Goal: Transaction & Acquisition: Book appointment/travel/reservation

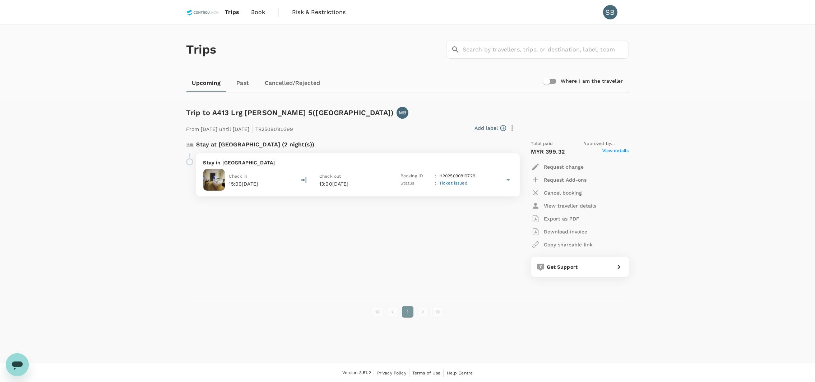
click at [257, 10] on span "Book" at bounding box center [258, 12] width 14 height 9
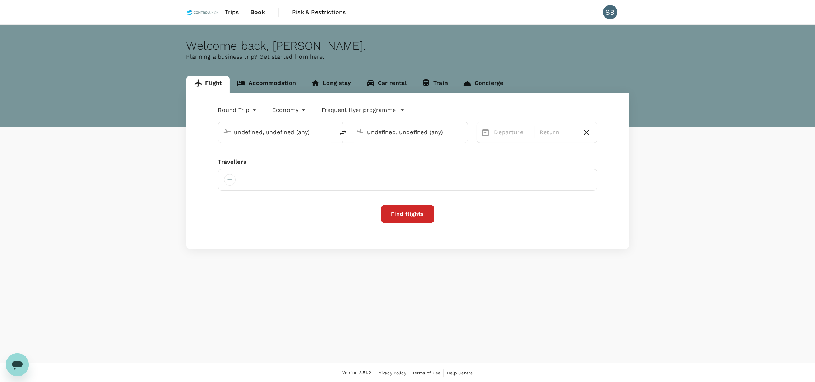
type input "Kuala Lumpur Intl ([GEOGRAPHIC_DATA])"
type input "[GEOGRAPHIC_DATA] (LDU)"
type input "Kuala Lumpur Intl ([GEOGRAPHIC_DATA])"
type input "Lahad Datu Airport (LDU)"
type input "Kuala Lumpur Intl (KUL)"
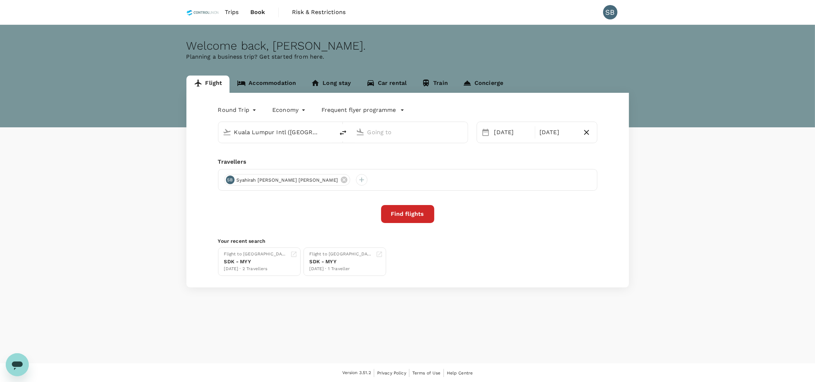
type input "Lahad Datu Airport (LDU)"
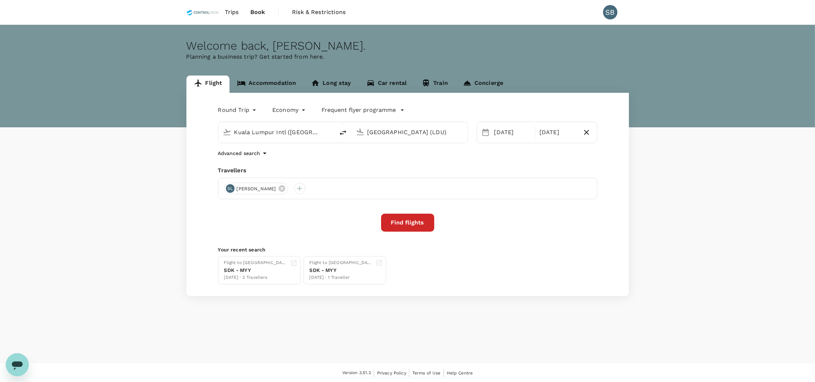
click at [399, 219] on button "Find flights" at bounding box center [407, 222] width 53 height 18
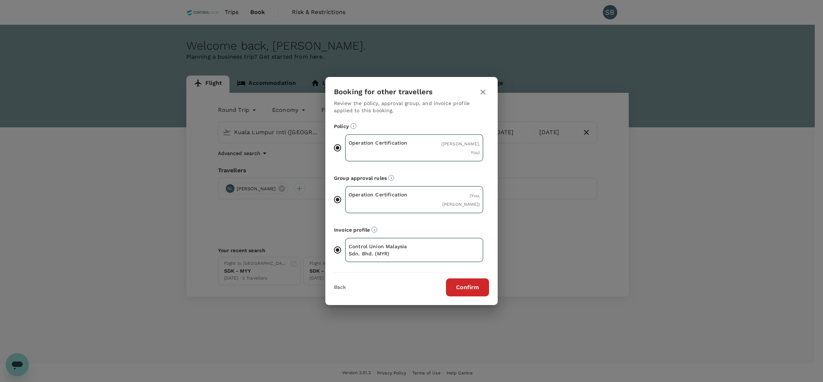
click at [458, 286] on button "Confirm" at bounding box center [467, 287] width 43 height 18
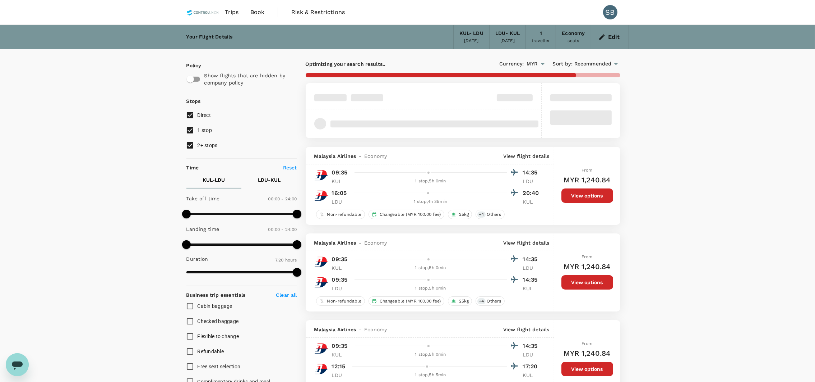
click at [187, 146] on input "2+ stops" at bounding box center [189, 145] width 15 height 15
checkbox input "false"
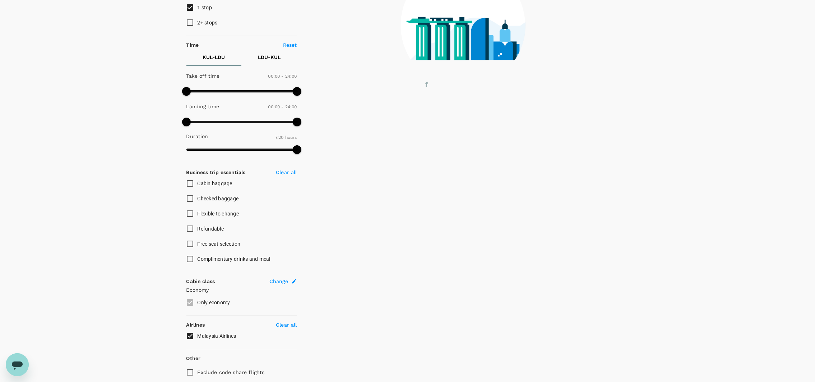
scroll to position [152, 0]
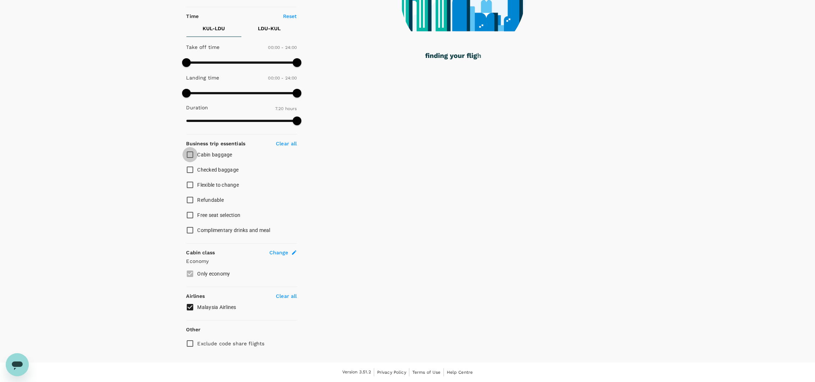
click at [187, 153] on input "Cabin baggage" at bounding box center [189, 154] width 15 height 15
checkbox input "true"
click at [189, 168] on input "Checked baggage" at bounding box center [189, 169] width 15 height 15
checkbox input "true"
click at [190, 231] on input "Complimentary drinks and meal" at bounding box center [189, 229] width 15 height 15
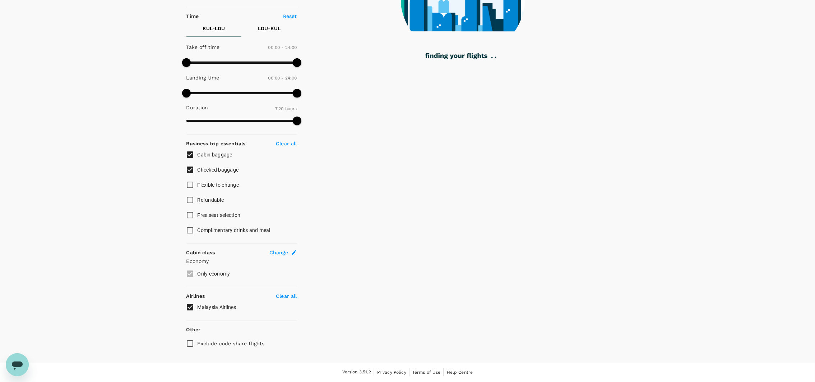
checkbox input "true"
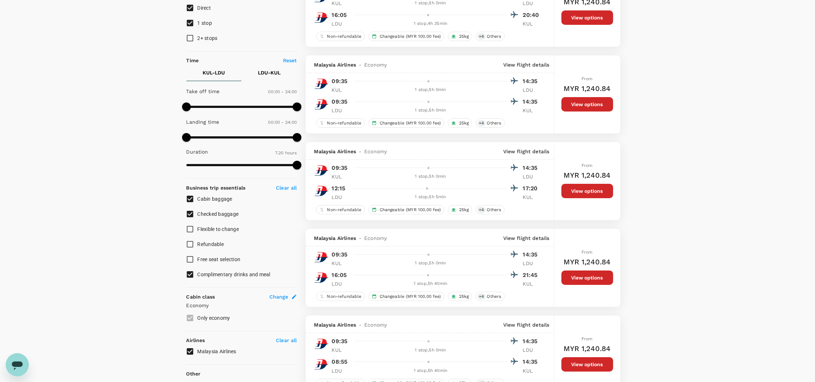
scroll to position [108, 0]
click at [568, 194] on button "View options" at bounding box center [587, 190] width 52 height 14
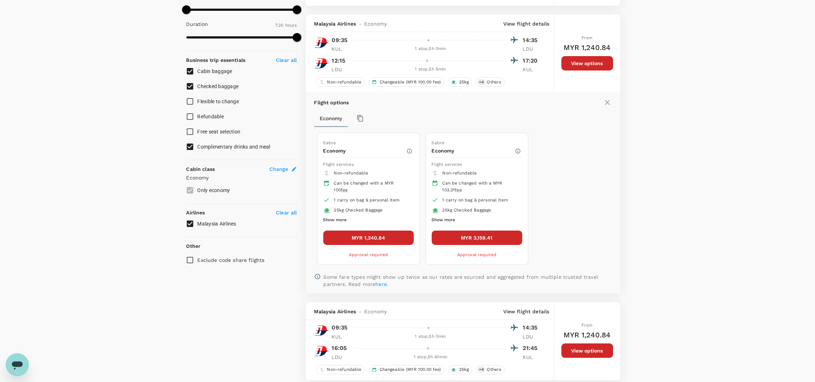
scroll to position [250, 0]
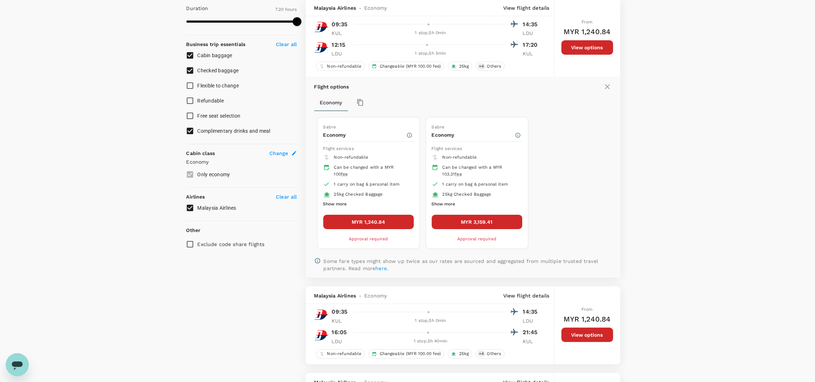
click at [365, 226] on button "MYR 1,240.84" at bounding box center [368, 221] width 91 height 14
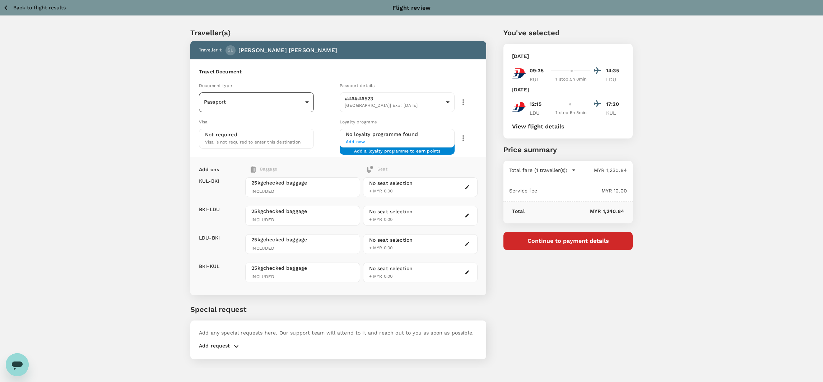
click at [256, 110] on body "Back to flight results Flight review Traveller(s) Traveller 1 : SL Sheron Pui L…" at bounding box center [411, 200] width 823 height 401
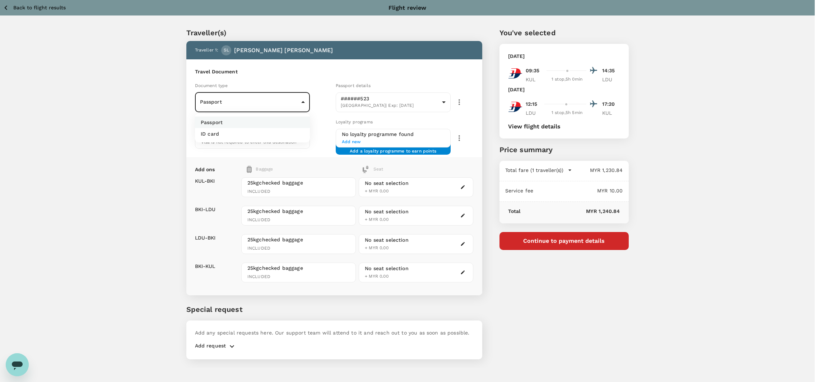
click at [255, 133] on li "ID card" at bounding box center [252, 133] width 115 height 11
type input "Id card"
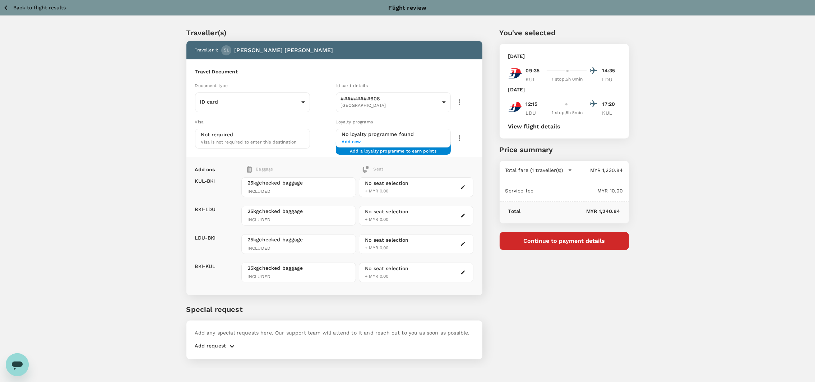
click at [134, 126] on div "Traveller(s) Traveller 1 : SL Sheron Pui Ling Wui Travel Document Document type…" at bounding box center [407, 192] width 815 height 352
drag, startPoint x: 705, startPoint y: 138, endPoint x: 712, endPoint y: 139, distance: 6.5
click at [705, 138] on div "Traveller(s) Traveller 1 : SL Sheron Pui Ling Wui Travel Document Document type…" at bounding box center [407, 192] width 815 height 352
click at [604, 290] on div "You've selected Wednesday, 29 Oct 2025 09:35 14:35 KUL 1 stop , 5h 0min LDU Sat…" at bounding box center [555, 188] width 147 height 357
click at [559, 296] on div "You've selected Wednesday, 29 Oct 2025 09:35 14:35 KUL 1 stop , 5h 0min LDU Sat…" at bounding box center [555, 188] width 147 height 357
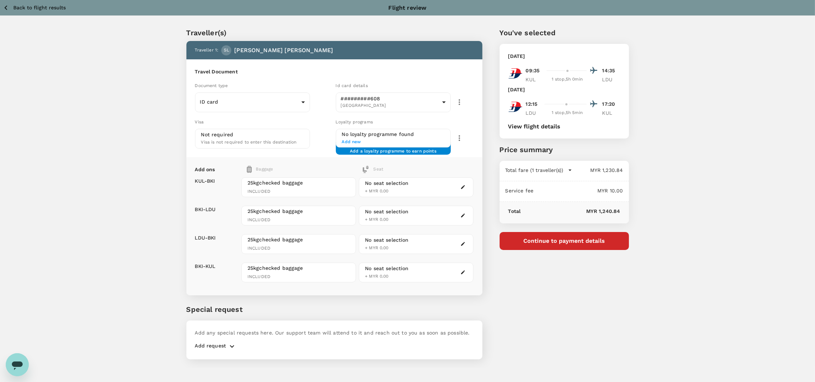
click at [532, 126] on button "View flight details" at bounding box center [534, 126] width 52 height 6
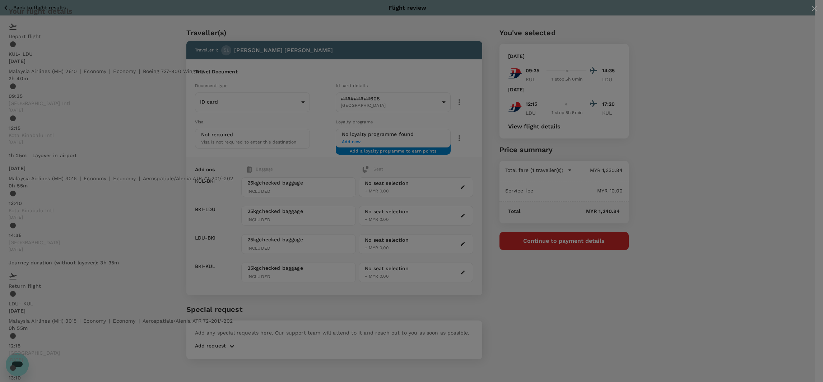
scroll to position [129, 0]
click at [652, 154] on div "Your flight details Depart flight KUL - LDU Wed, 29 Oct Malaysia Airlines (MH) …" at bounding box center [411, 267] width 823 height 535
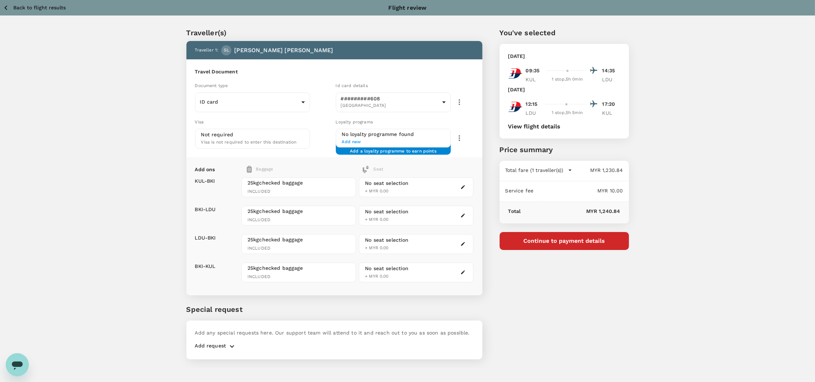
click at [537, 241] on button "Continue to payment details" at bounding box center [564, 241] width 129 height 18
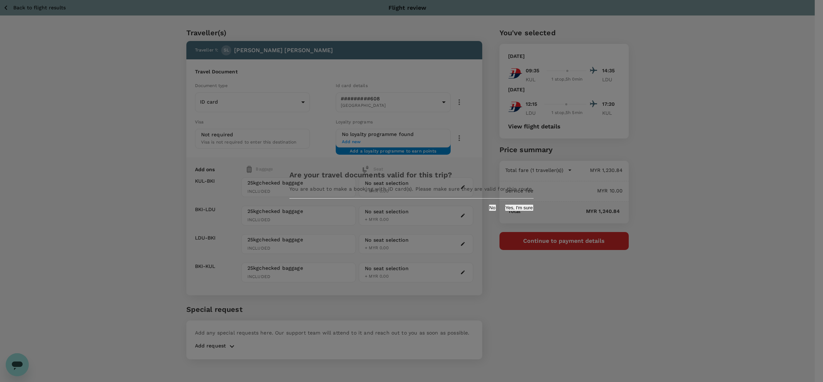
click at [505, 211] on button "Yes, I'm sure" at bounding box center [519, 207] width 29 height 7
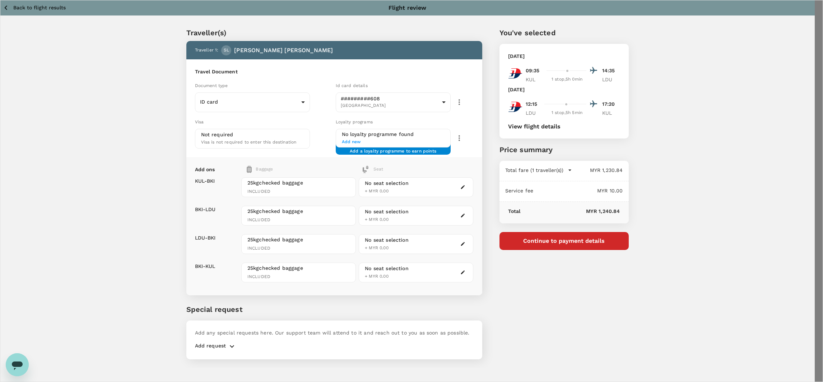
type input "9e254831-a140-43d4-90d9-f4bdc71b84d3"
paste textarea "Dear @Chathuranga Deshapriya / @Muhammad Hariz Bin Abdul Rahman, Appreciate if …"
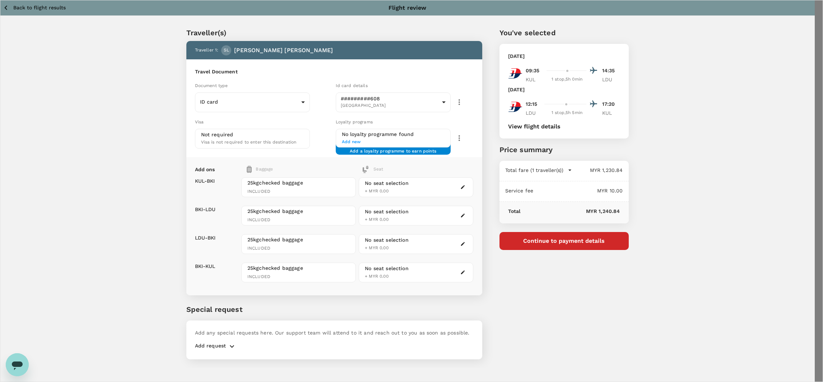
drag, startPoint x: 352, startPoint y: 117, endPoint x: 291, endPoint y: 116, distance: 61.1
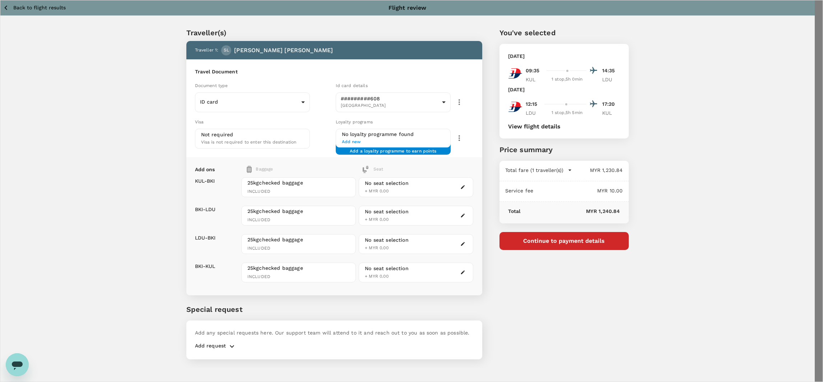
scroll to position [93, 0]
type textarea "Dear Chathuranga / Hariz, Appreciate if you can review and advise on the flight…"
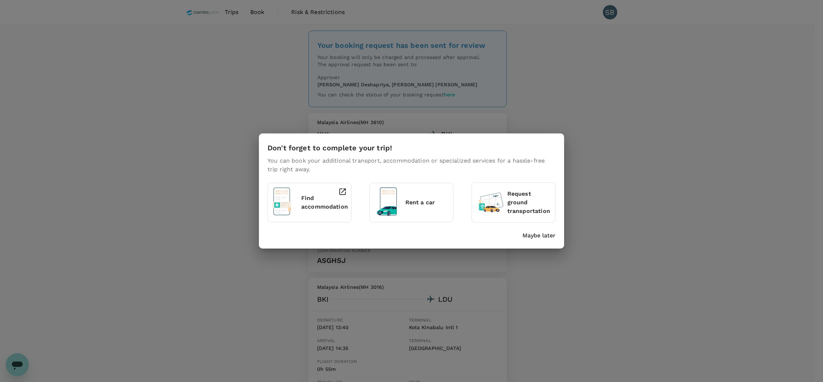
click at [536, 236] on p "Maybe later" at bounding box center [539, 235] width 33 height 9
